Goal: Task Accomplishment & Management: Complete application form

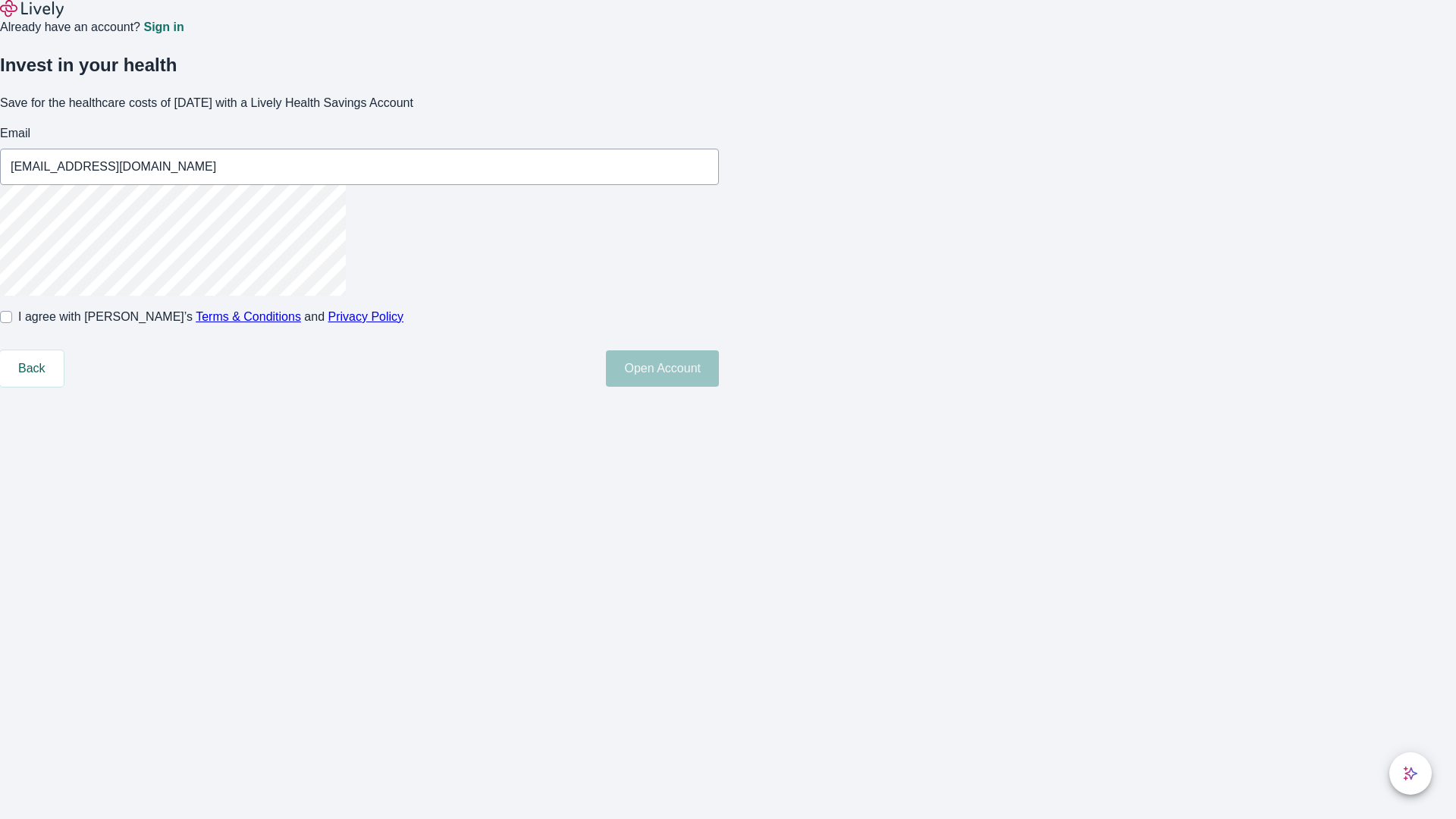
click at [12, 323] on input "I agree with Lively’s Terms & Conditions and Privacy Policy" at bounding box center [6, 317] width 12 height 12
checkbox input "true"
click at [719, 386] on button "Open Account" at bounding box center [663, 368] width 113 height 37
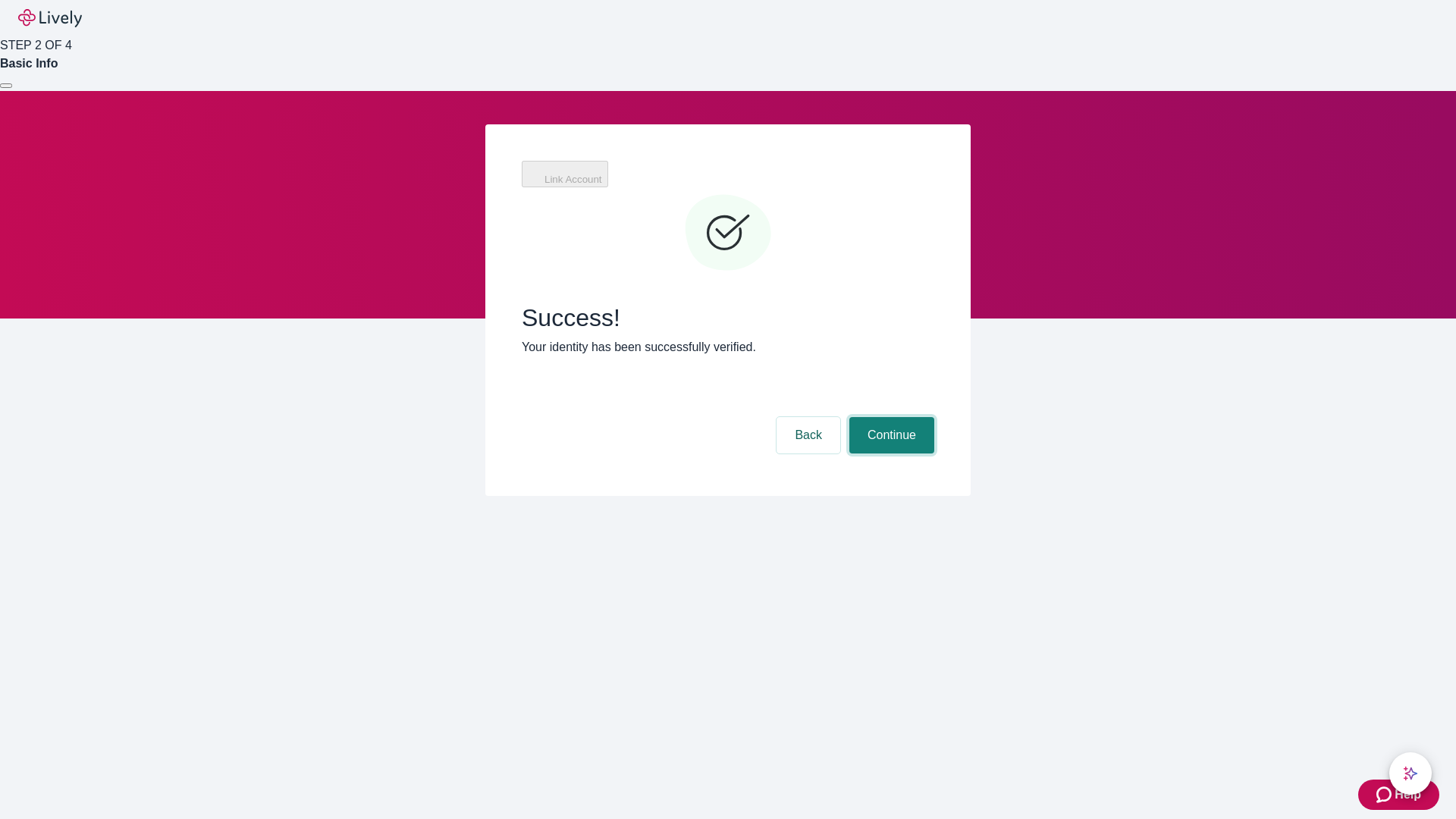
click at [889, 417] on button "Continue" at bounding box center [891, 435] width 85 height 37
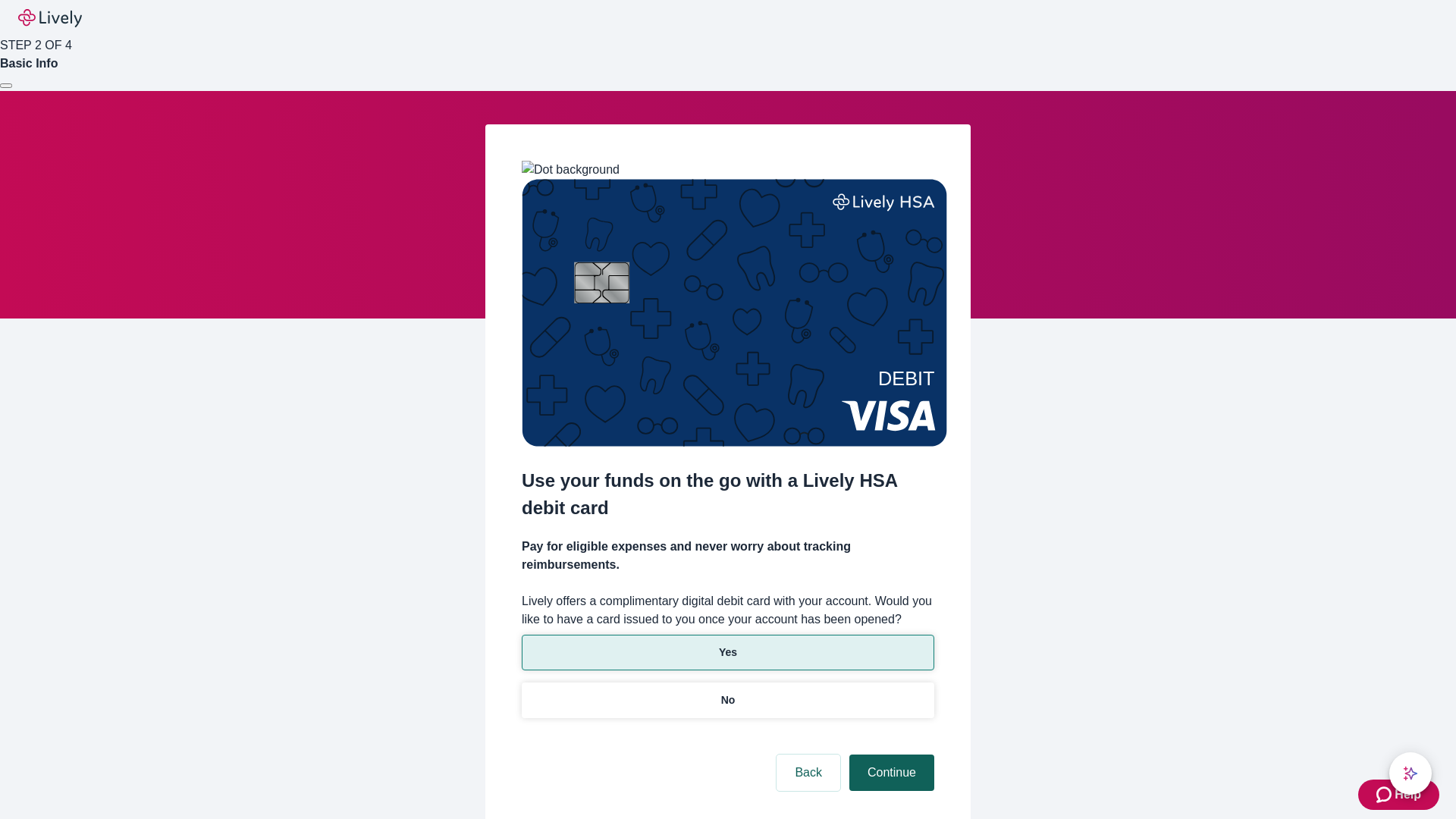
click at [728, 692] on p "No" at bounding box center [728, 700] width 15 height 16
click at [889, 755] on button "Continue" at bounding box center [891, 773] width 85 height 37
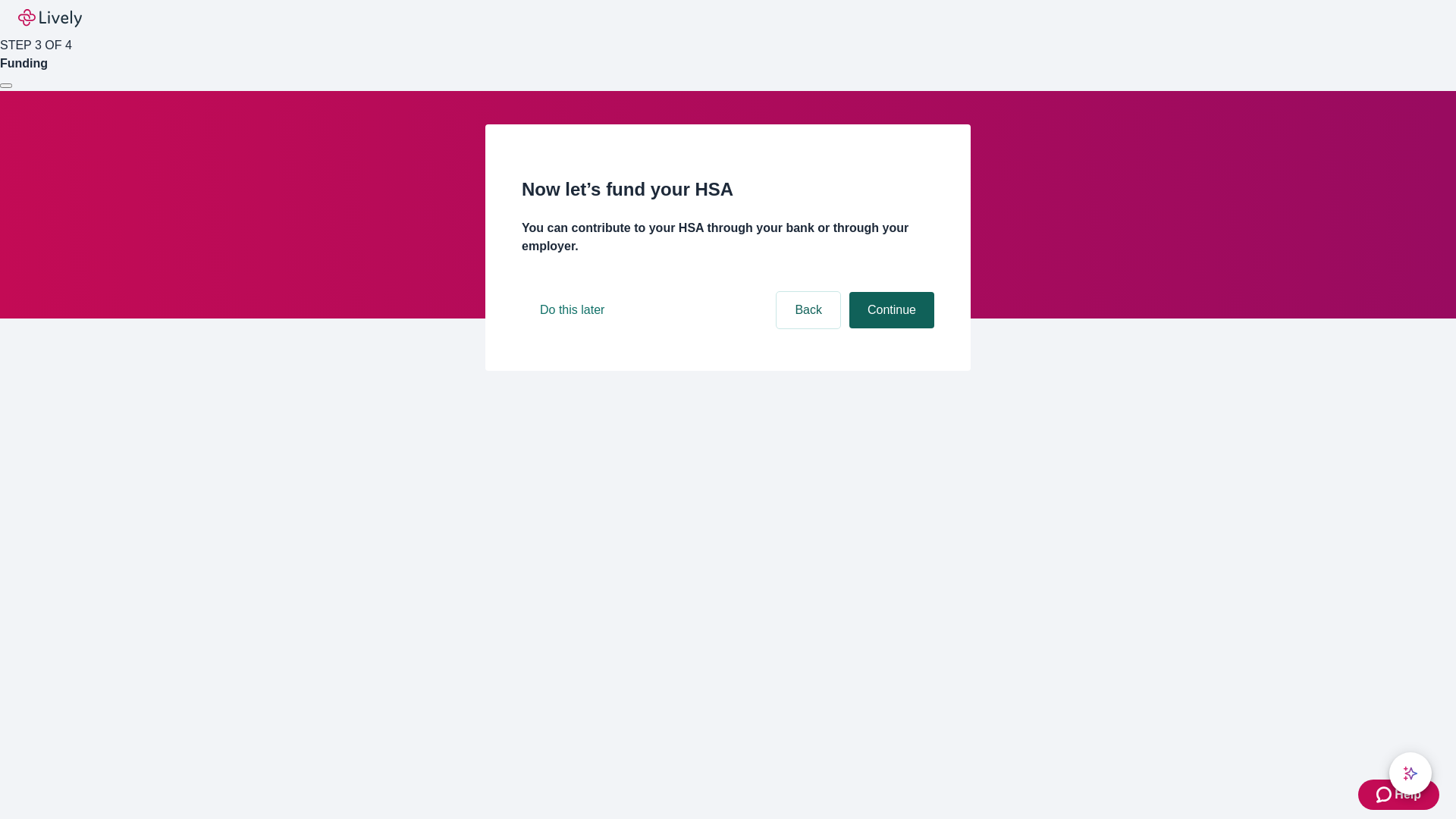
click at [889, 328] on button "Continue" at bounding box center [891, 309] width 85 height 37
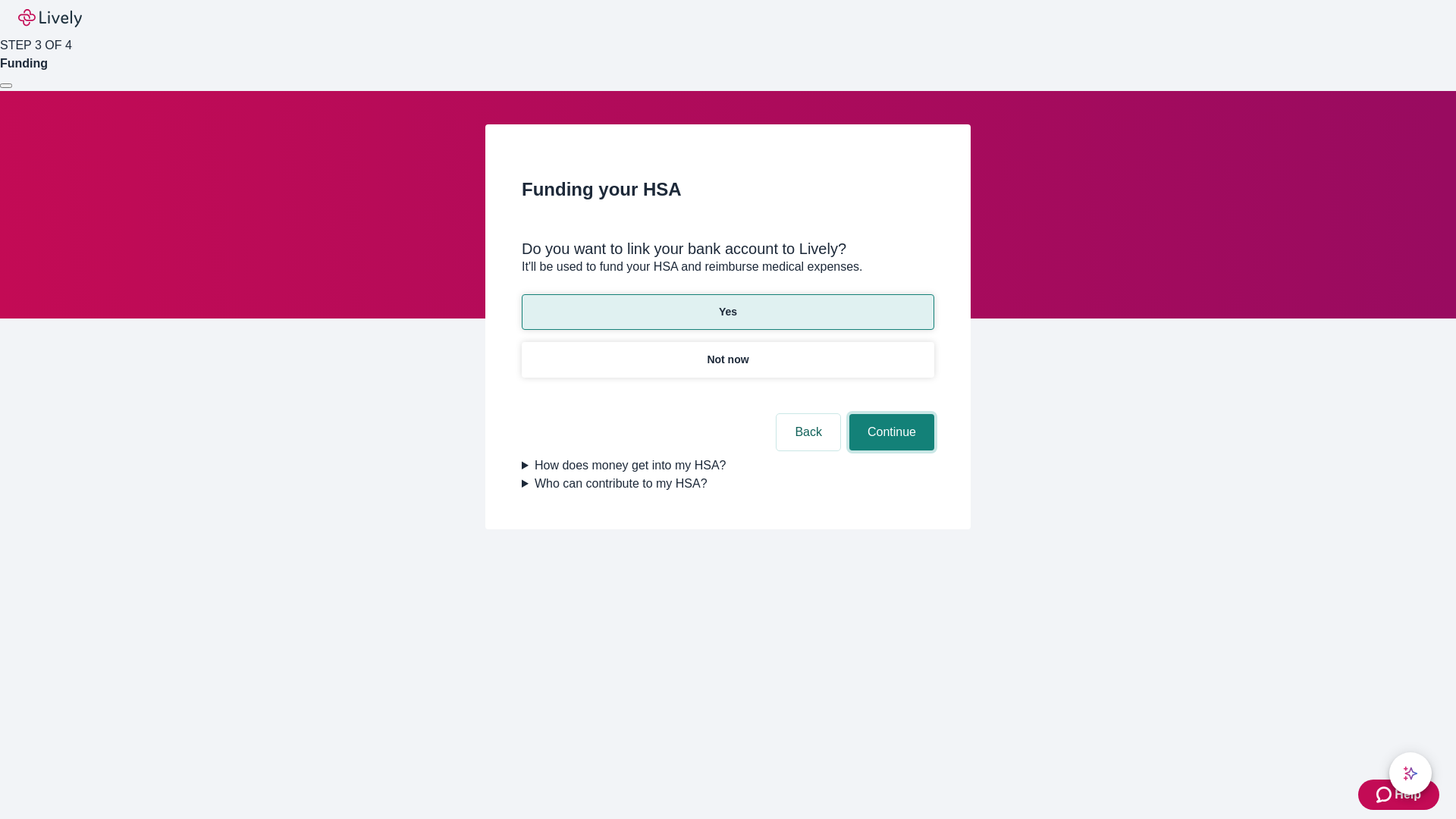
click at [889, 414] on button "Continue" at bounding box center [891, 432] width 85 height 37
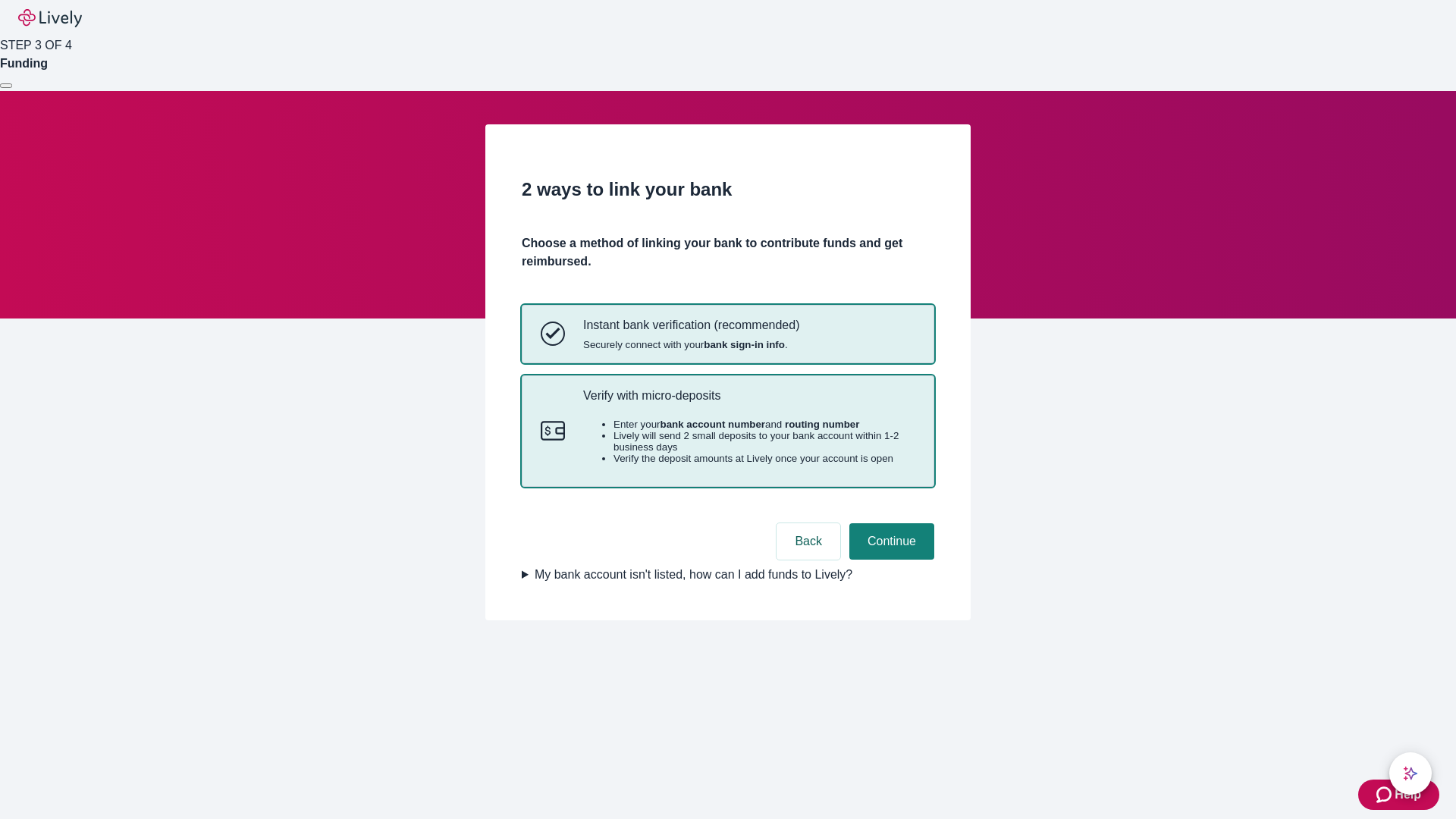
click at [748, 403] on p "Verify with micro-deposits" at bounding box center [749, 395] width 333 height 15
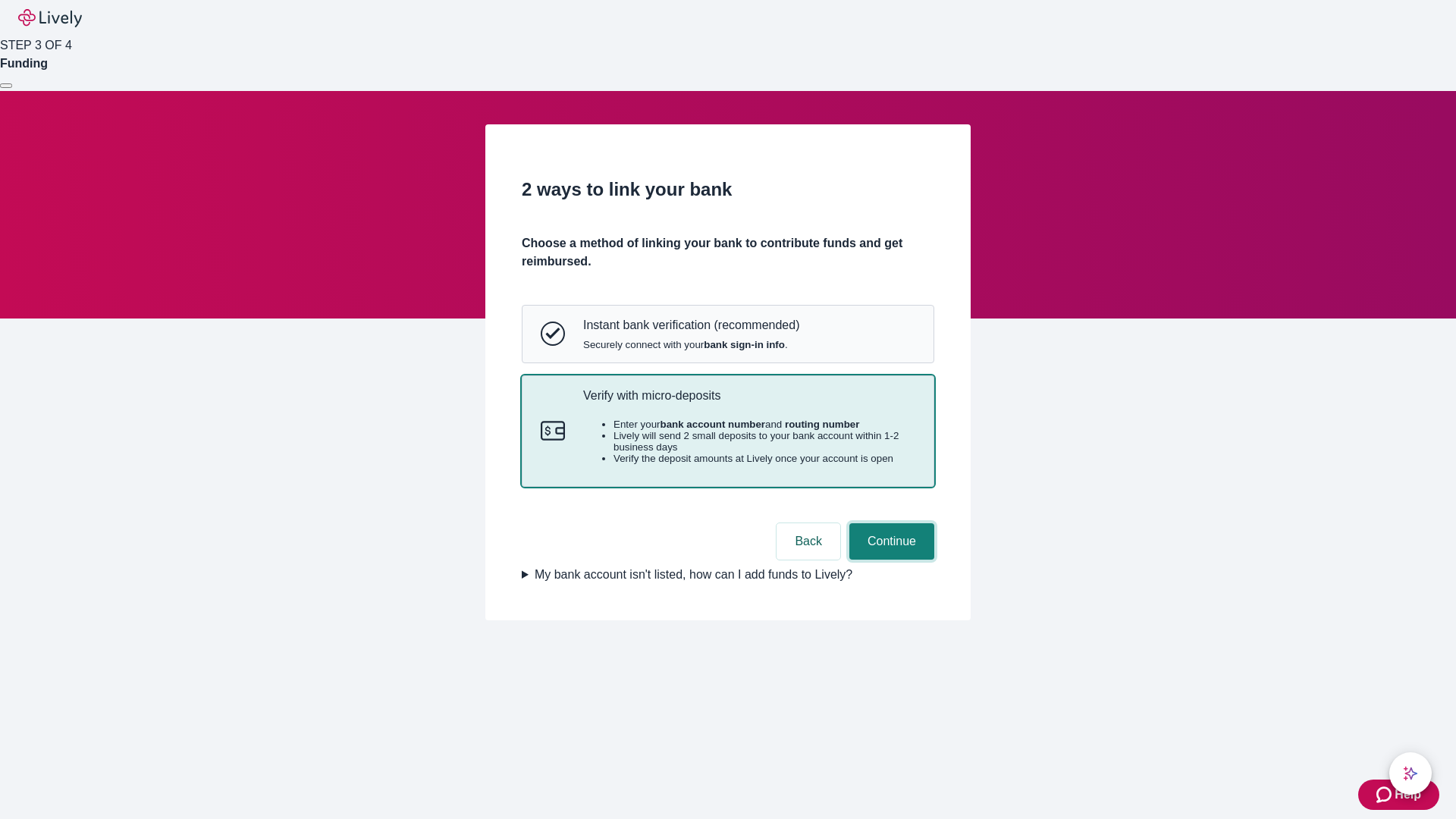
click at [889, 560] on button "Continue" at bounding box center [891, 541] width 85 height 37
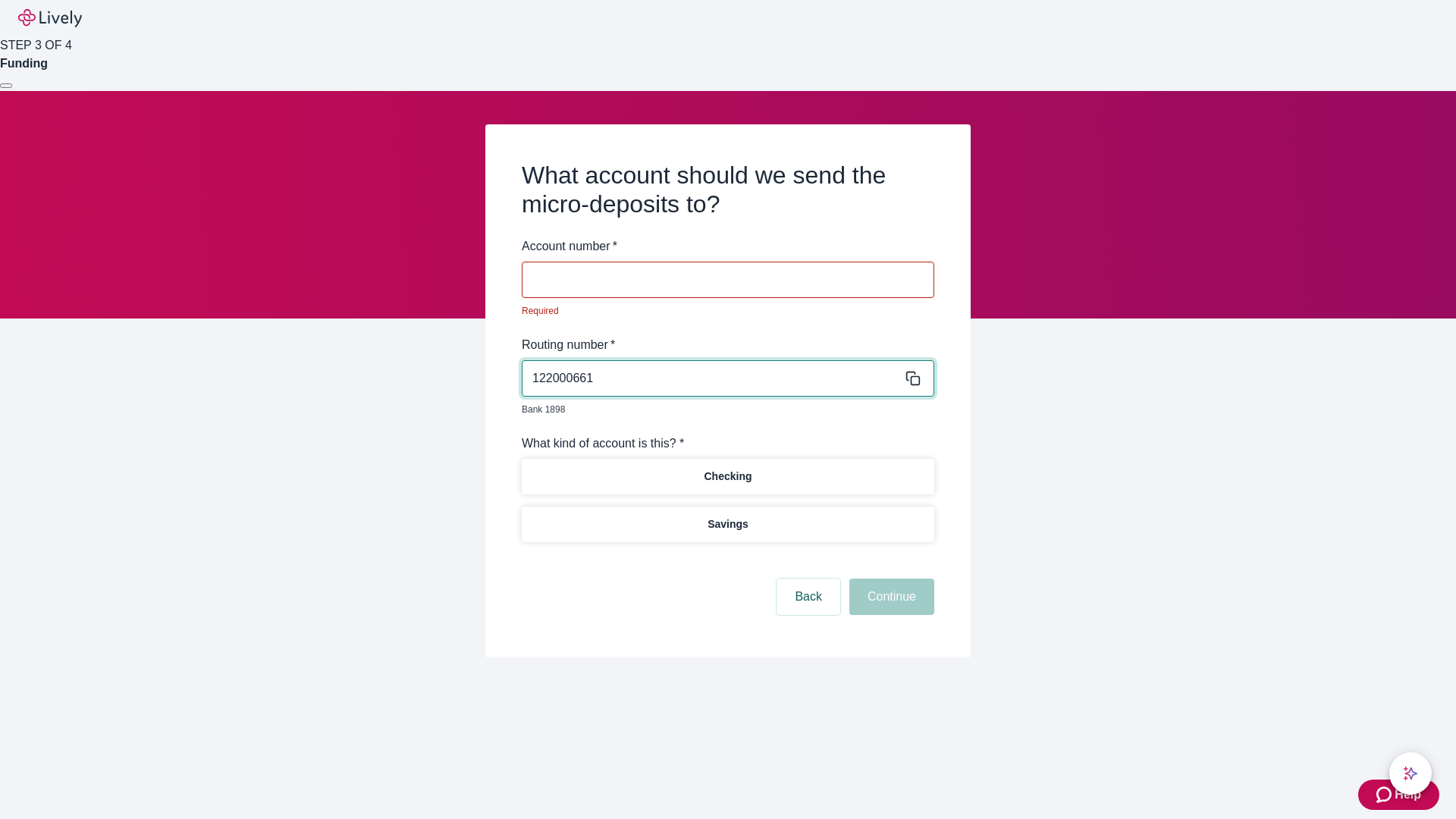
type input "122000661"
type input "387585"
